Goal: Transaction & Acquisition: Subscribe to service/newsletter

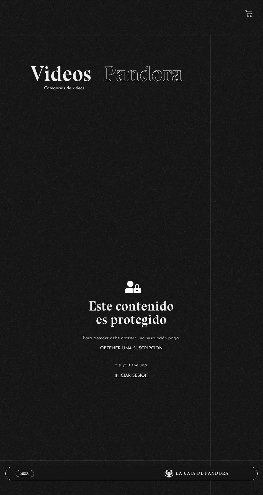
click at [137, 378] on link "Iniciar Sesión" at bounding box center [132, 376] width 34 height 4
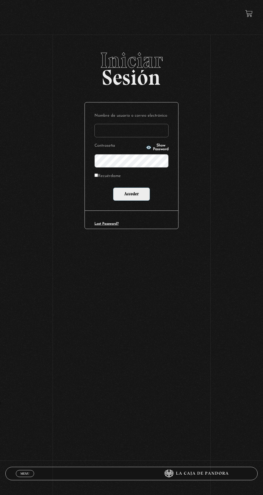
click at [150, 134] on input "Nombre de usuario o correo electrónico" at bounding box center [131, 130] width 74 height 13
type input "mvjustiniano.11@gmail.com"
click at [113, 187] on input "Acceder" at bounding box center [131, 193] width 37 height 13
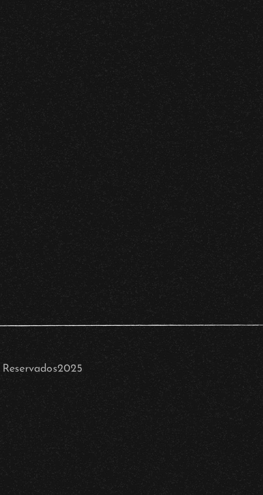
click at [100, 292] on div "Menu Cerrar Victoria Justiniano En vivos Pandora Centinelas Mi cuenta Salir Bus…" at bounding box center [131, 168] width 263 height 336
